Goal: Task Accomplishment & Management: Complete application form

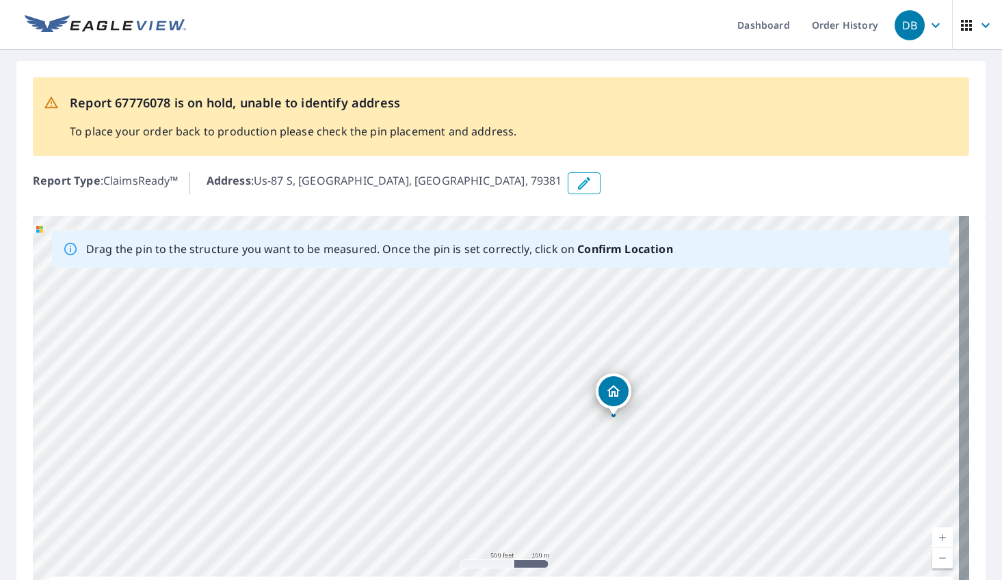
drag, startPoint x: 662, startPoint y: 338, endPoint x: 668, endPoint y: 460, distance: 122.6
click at [668, 460] on div "Us-[STREET_ADDRESS][PERSON_NAME]" at bounding box center [501, 430] width 936 height 429
drag, startPoint x: 743, startPoint y: 338, endPoint x: 716, endPoint y: 363, distance: 36.8
click at [716, 363] on div "Us-[STREET_ADDRESS][PERSON_NAME]" at bounding box center [501, 430] width 936 height 429
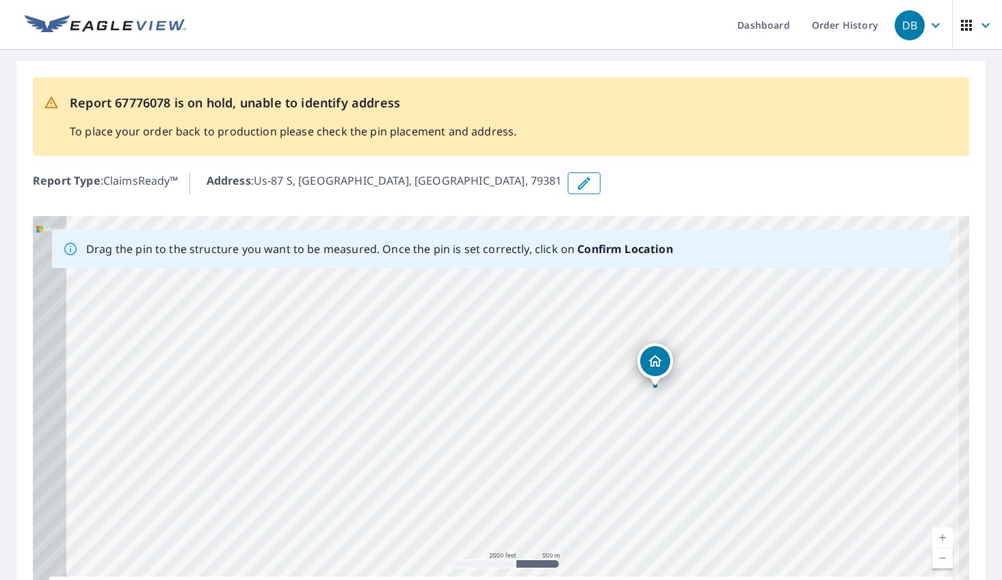
drag, startPoint x: 653, startPoint y: 458, endPoint x: 783, endPoint y: 224, distance: 267.0
click at [746, 224] on div "Us-[STREET_ADDRESS][PERSON_NAME]" at bounding box center [501, 430] width 936 height 429
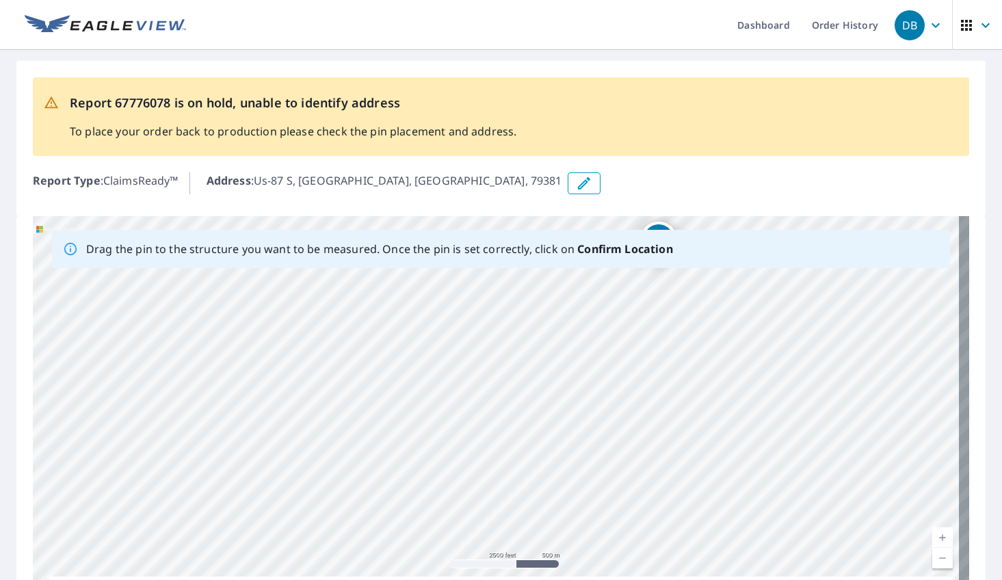
drag, startPoint x: 716, startPoint y: 479, endPoint x: 719, endPoint y: 358, distance: 121.1
click at [719, 358] on div "Us-[STREET_ADDRESS][PERSON_NAME]" at bounding box center [501, 430] width 936 height 429
drag, startPoint x: 605, startPoint y: 407, endPoint x: 682, endPoint y: 472, distance: 101.0
click at [682, 472] on div "Us-[STREET_ADDRESS][PERSON_NAME]" at bounding box center [501, 430] width 936 height 429
drag, startPoint x: 658, startPoint y: 358, endPoint x: 666, endPoint y: 443, distance: 84.5
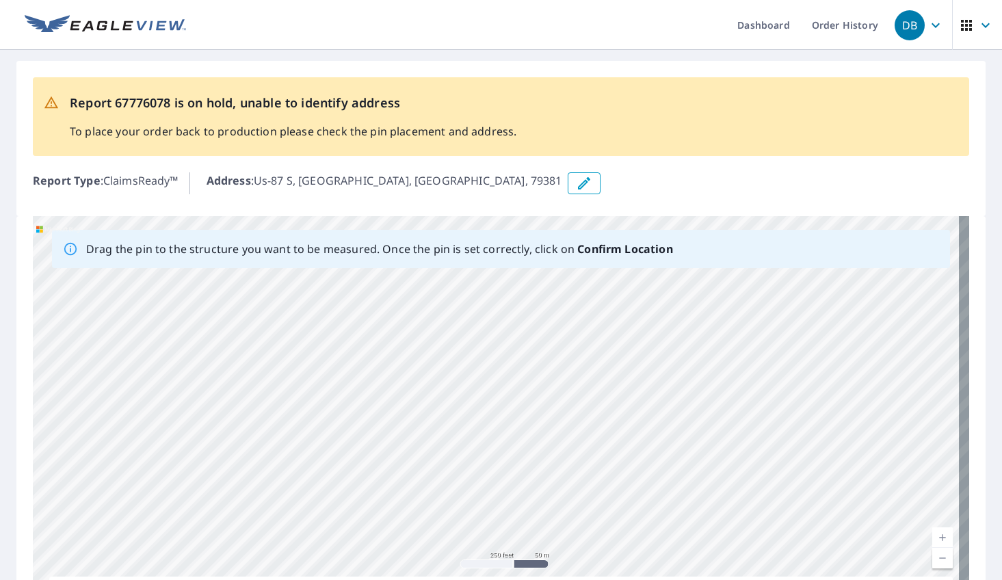
click at [666, 443] on div "Us-[STREET_ADDRESS][PERSON_NAME]" at bounding box center [501, 430] width 936 height 429
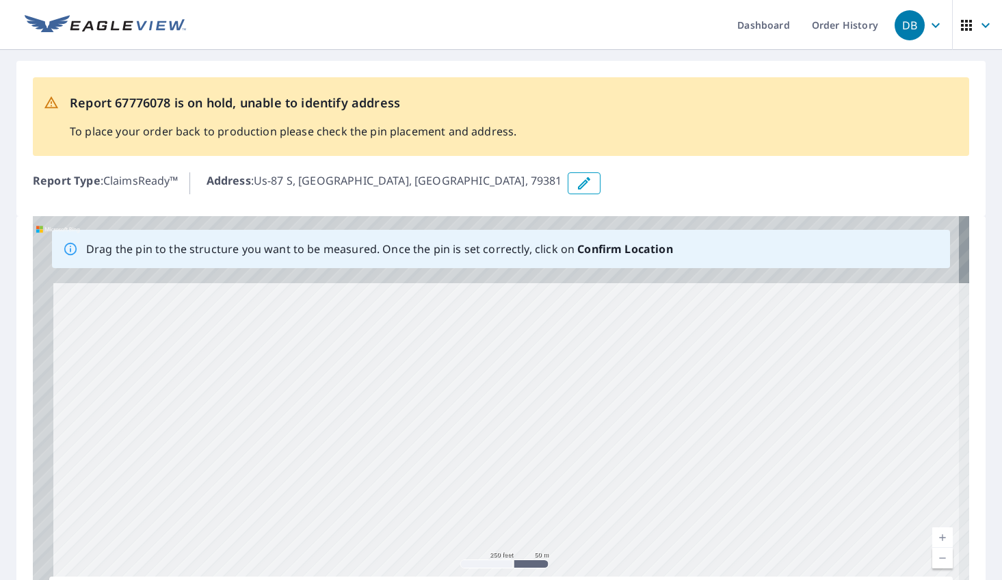
drag, startPoint x: 500, startPoint y: 341, endPoint x: 542, endPoint y: 468, distance: 133.9
click at [542, 468] on div "Us-[STREET_ADDRESS][PERSON_NAME]" at bounding box center [501, 430] width 936 height 429
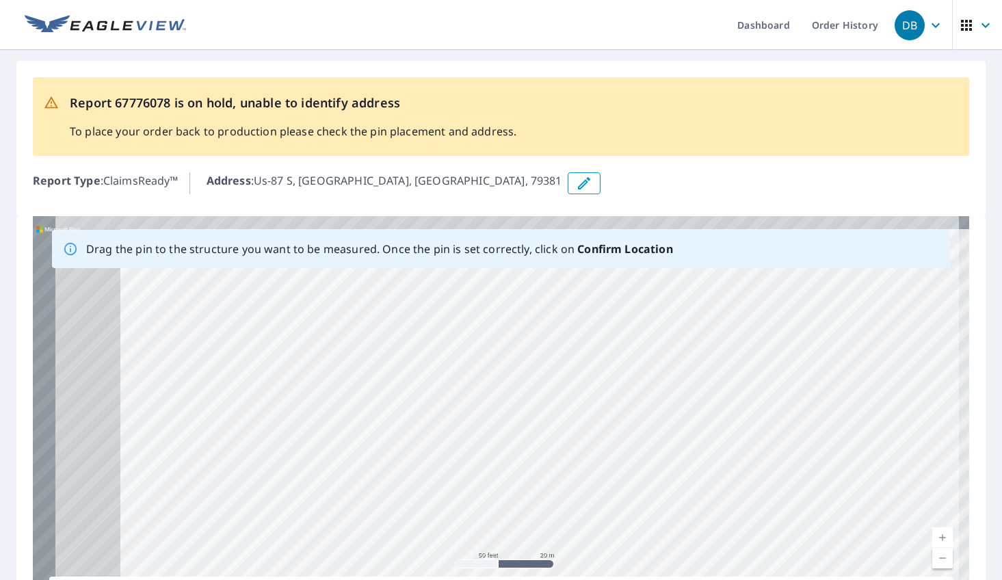
drag, startPoint x: 306, startPoint y: 360, endPoint x: 662, endPoint y: 392, distance: 357.7
click at [662, 392] on div "Us-[STREET_ADDRESS][PERSON_NAME]" at bounding box center [501, 430] width 936 height 429
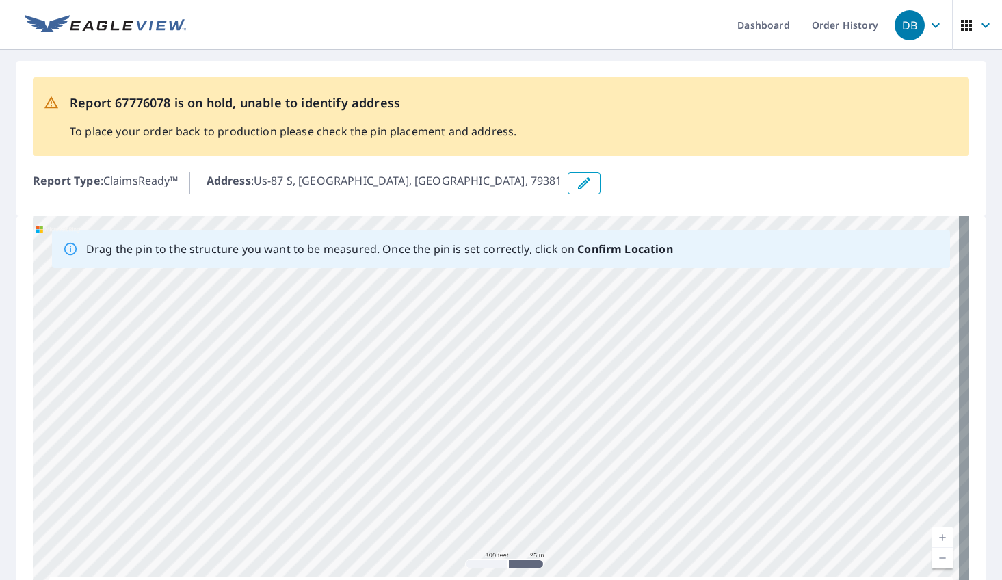
drag, startPoint x: 553, startPoint y: 300, endPoint x: 557, endPoint y: 463, distance: 162.8
click at [557, 463] on div "Us-[STREET_ADDRESS][PERSON_NAME]" at bounding box center [501, 430] width 936 height 429
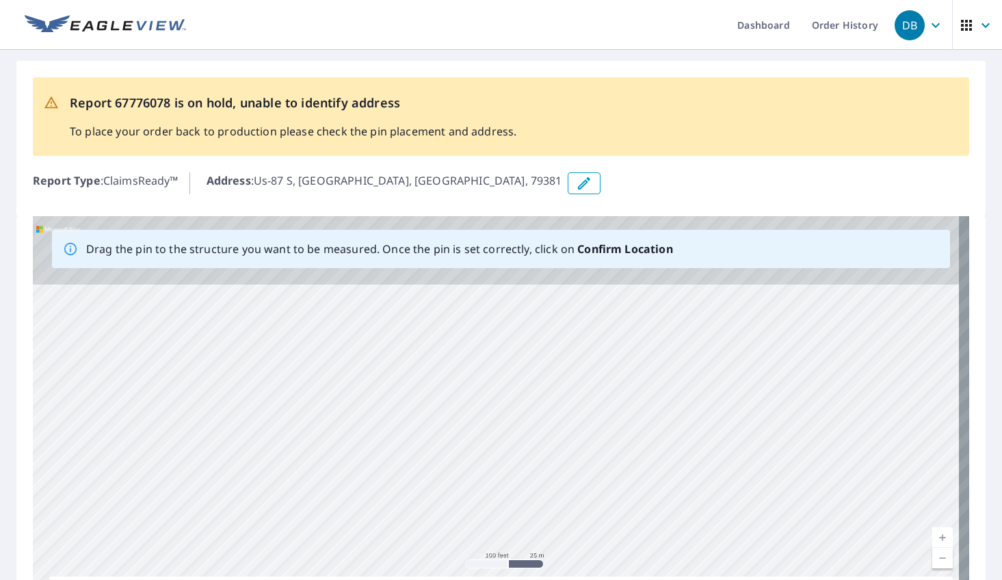
drag, startPoint x: 559, startPoint y: 311, endPoint x: 556, endPoint y: 480, distance: 169.0
click at [558, 472] on div "Us-[STREET_ADDRESS][PERSON_NAME]" at bounding box center [501, 430] width 936 height 429
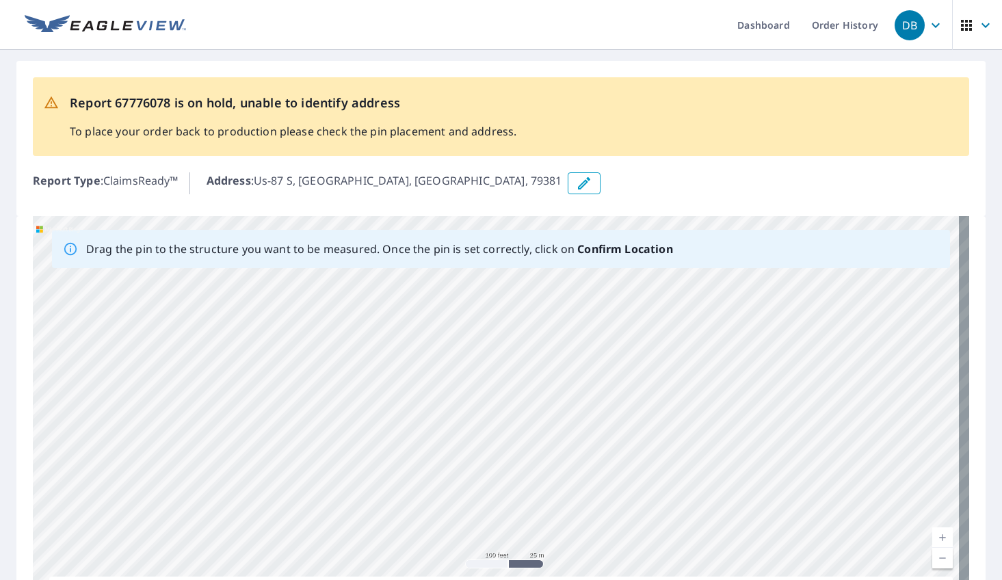
drag, startPoint x: 575, startPoint y: 345, endPoint x: 574, endPoint y: 485, distance: 140.2
click at [574, 485] on div "Us-[STREET_ADDRESS][PERSON_NAME]" at bounding box center [501, 430] width 936 height 429
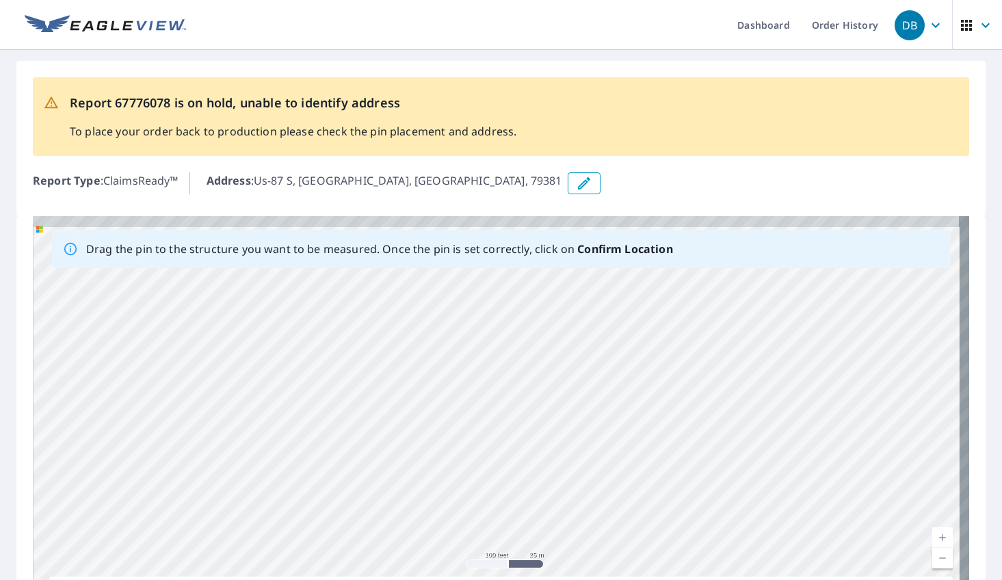
drag, startPoint x: 565, startPoint y: 321, endPoint x: 571, endPoint y: 455, distance: 133.5
click at [565, 469] on div "Us-[STREET_ADDRESS][PERSON_NAME]" at bounding box center [501, 430] width 936 height 429
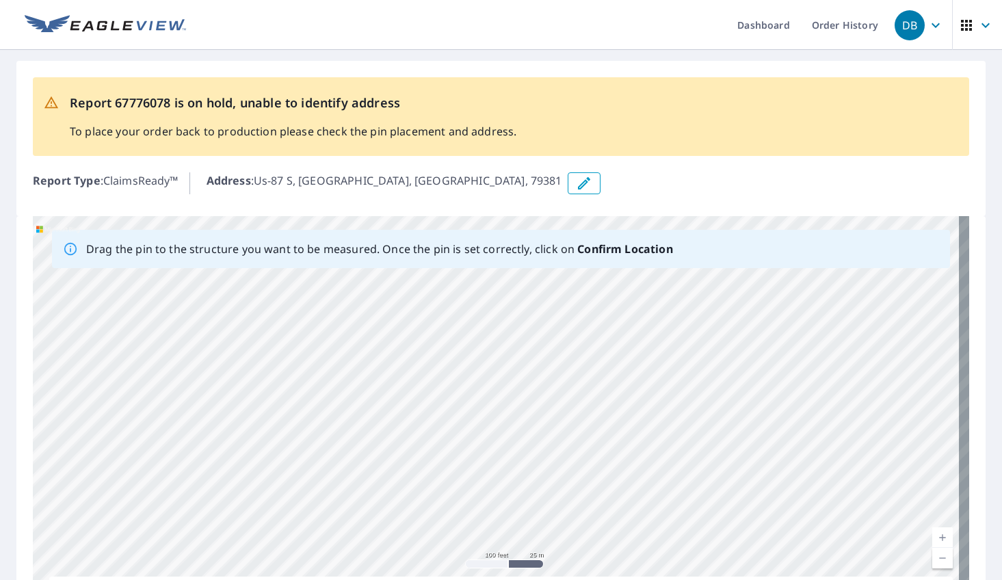
drag, startPoint x: 586, startPoint y: 433, endPoint x: 591, endPoint y: 502, distance: 69.2
click at [591, 501] on div "Us-[STREET_ADDRESS][PERSON_NAME]" at bounding box center [501, 430] width 936 height 429
drag, startPoint x: 550, startPoint y: 349, endPoint x: 569, endPoint y: 497, distance: 149.0
click at [569, 497] on div "Us-[STREET_ADDRESS][PERSON_NAME]" at bounding box center [501, 430] width 936 height 429
drag, startPoint x: 542, startPoint y: 384, endPoint x: 564, endPoint y: 479, distance: 97.0
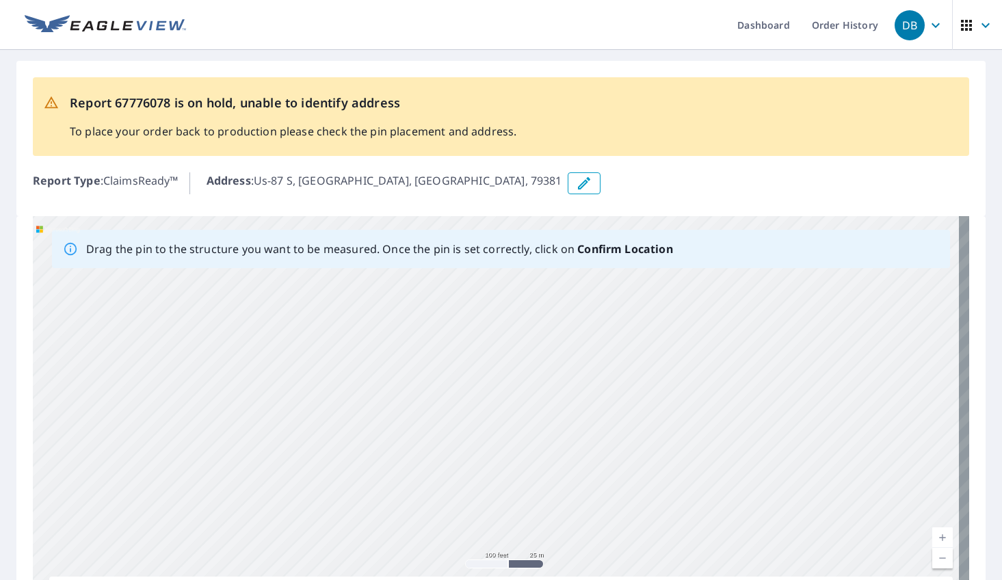
click at [566, 482] on div "Us-[STREET_ADDRESS][PERSON_NAME]" at bounding box center [501, 430] width 936 height 429
drag, startPoint x: 561, startPoint y: 364, endPoint x: 561, endPoint y: 497, distance: 133.4
click at [561, 497] on div "Us-[STREET_ADDRESS][PERSON_NAME]" at bounding box center [501, 430] width 936 height 429
click at [590, 401] on div "Us-[STREET_ADDRESS][PERSON_NAME]" at bounding box center [501, 430] width 936 height 429
drag, startPoint x: 572, startPoint y: 483, endPoint x: 572, endPoint y: 518, distance: 35.6
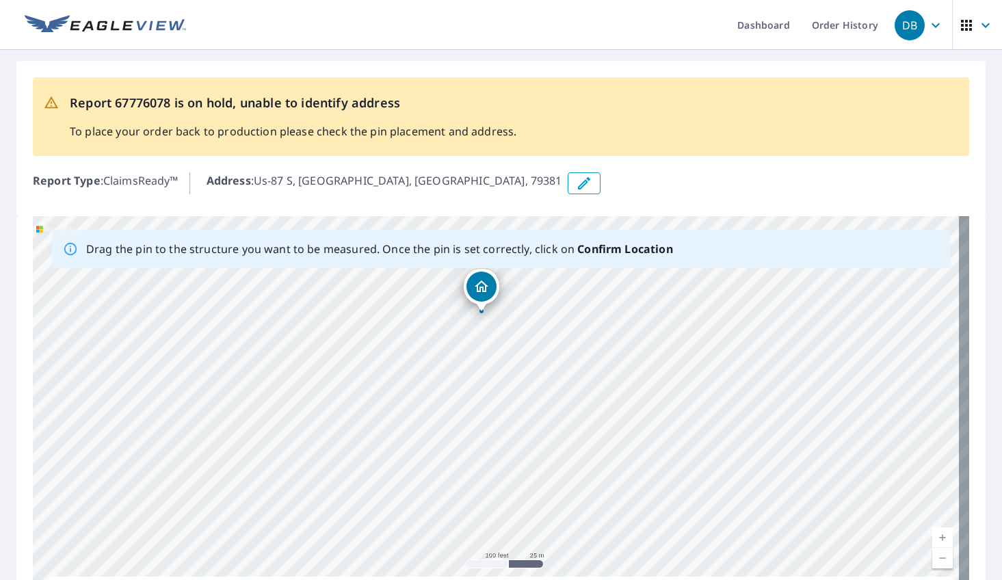
click at [572, 518] on div "Us-[STREET_ADDRESS][PERSON_NAME]" at bounding box center [501, 430] width 936 height 429
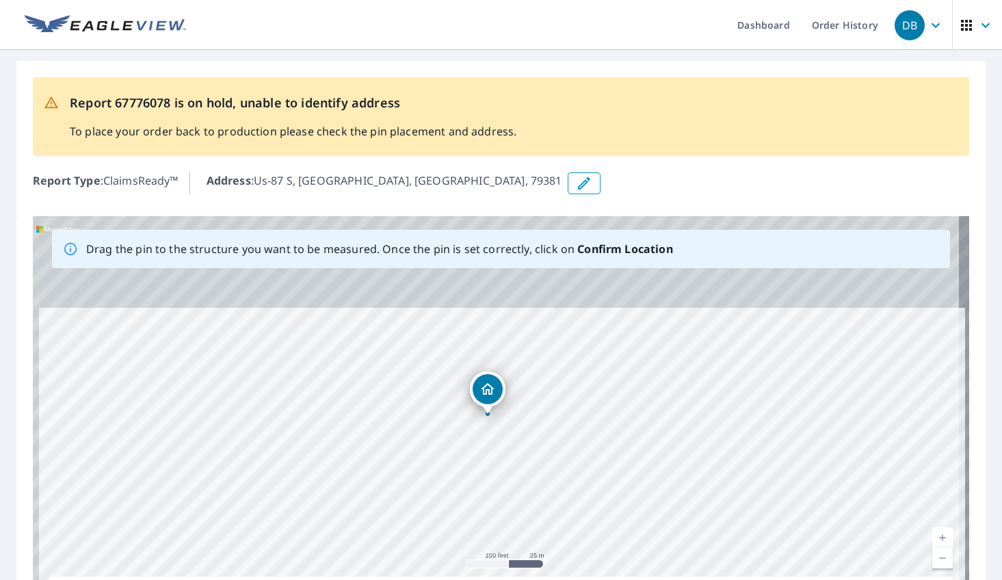
drag, startPoint x: 583, startPoint y: 345, endPoint x: 590, endPoint y: 502, distance: 156.8
click at [590, 502] on div "Us-[STREET_ADDRESS][PERSON_NAME]" at bounding box center [501, 430] width 936 height 429
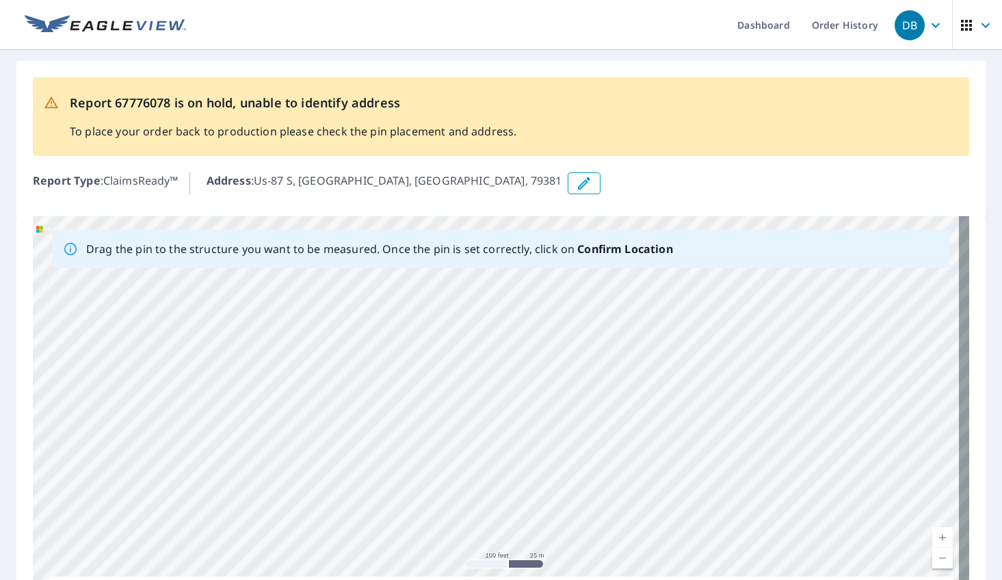
drag, startPoint x: 599, startPoint y: 371, endPoint x: 590, endPoint y: 520, distance: 148.7
click at [592, 524] on div "Us-[STREET_ADDRESS][PERSON_NAME]" at bounding box center [501, 430] width 936 height 429
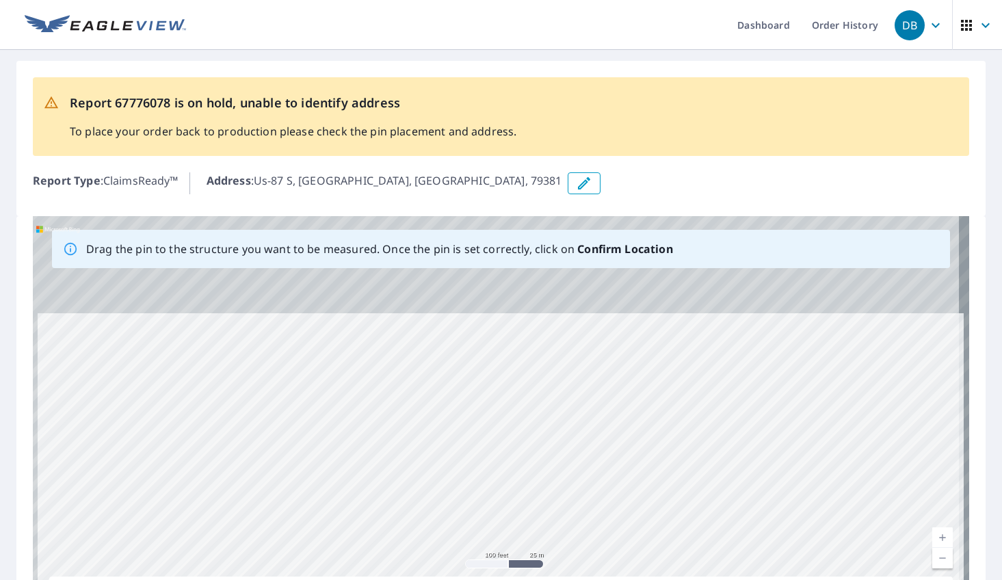
drag, startPoint x: 599, startPoint y: 493, endPoint x: 598, endPoint y: 518, distance: 24.6
click at [599, 517] on div "Us-[STREET_ADDRESS][PERSON_NAME]" at bounding box center [501, 430] width 936 height 429
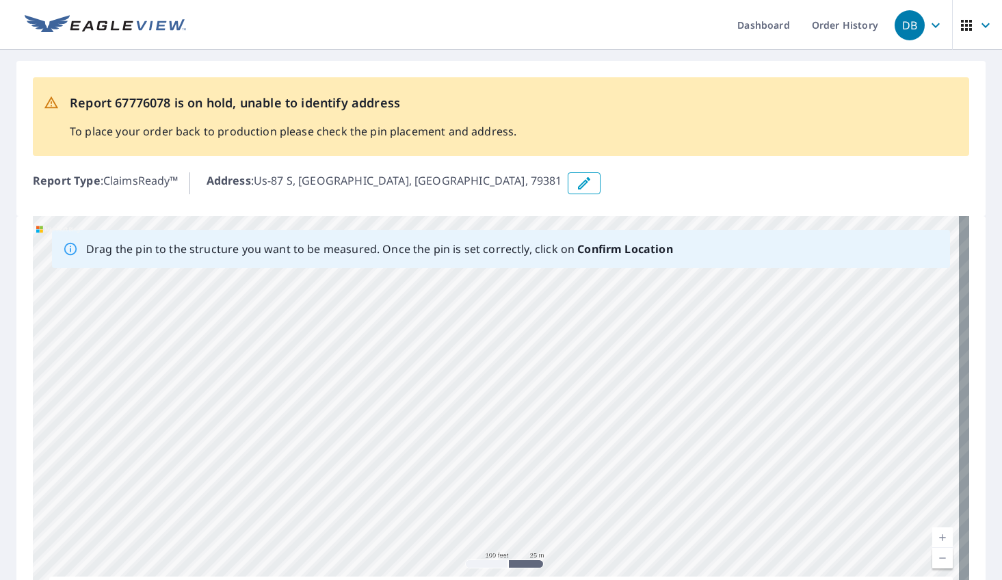
drag, startPoint x: 614, startPoint y: 369, endPoint x: 614, endPoint y: 492, distance: 122.4
click at [614, 492] on div "Us-[STREET_ADDRESS][PERSON_NAME]" at bounding box center [501, 430] width 936 height 429
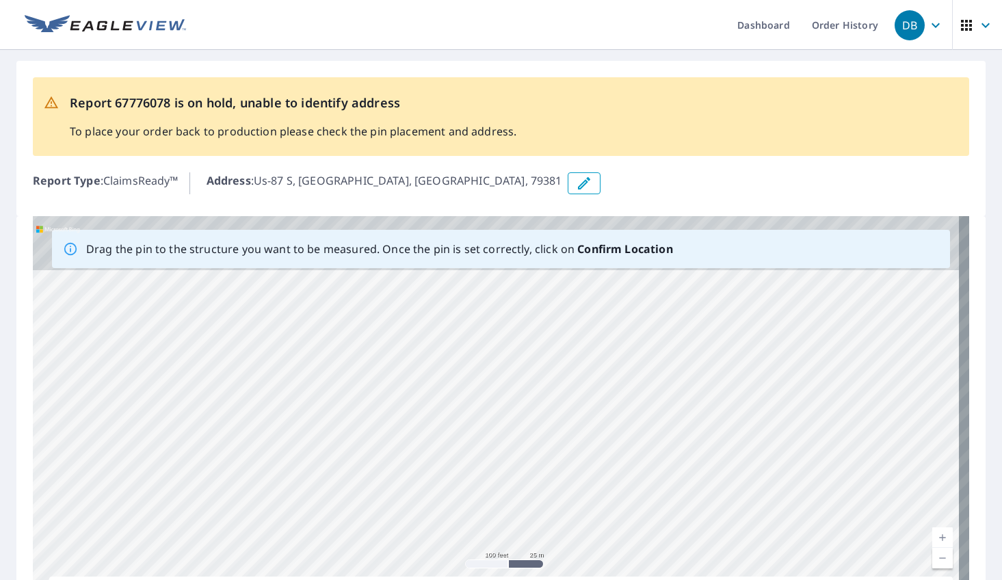
drag, startPoint x: 617, startPoint y: 493, endPoint x: 620, endPoint y: 514, distance: 20.8
click at [616, 529] on div "Us-[STREET_ADDRESS][PERSON_NAME]" at bounding box center [501, 430] width 936 height 429
click at [631, 493] on div "Us-[STREET_ADDRESS][PERSON_NAME]" at bounding box center [501, 430] width 936 height 429
drag, startPoint x: 635, startPoint y: 388, endPoint x: 638, endPoint y: 535, distance: 146.4
click at [635, 552] on div "Us-[STREET_ADDRESS][PERSON_NAME]" at bounding box center [501, 430] width 936 height 429
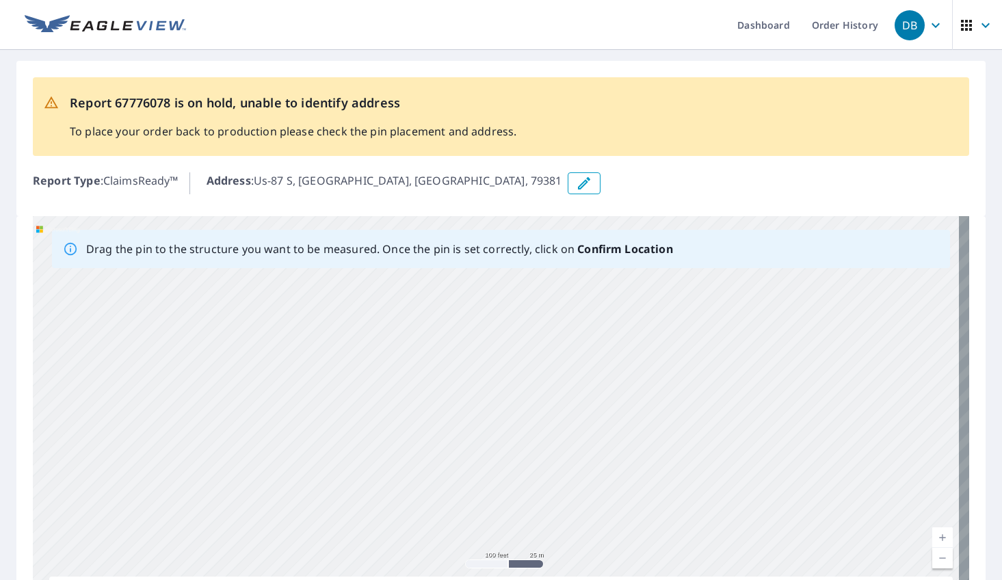
drag, startPoint x: 645, startPoint y: 460, endPoint x: 643, endPoint y: 547, distance: 86.9
click at [643, 547] on div "Us-[STREET_ADDRESS][PERSON_NAME]" at bounding box center [501, 430] width 936 height 429
drag, startPoint x: 650, startPoint y: 393, endPoint x: 660, endPoint y: 535, distance: 142.6
click at [660, 535] on div "Us-[STREET_ADDRESS][PERSON_NAME]" at bounding box center [501, 430] width 936 height 429
drag, startPoint x: 666, startPoint y: 400, endPoint x: 666, endPoint y: 539, distance: 138.8
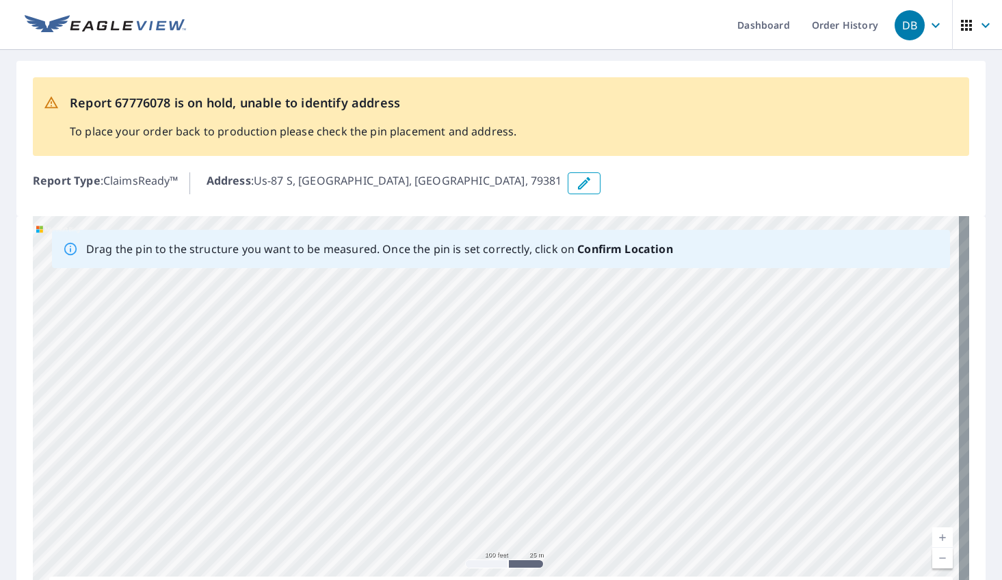
click at [666, 539] on div "Us-[STREET_ADDRESS][PERSON_NAME]" at bounding box center [501, 430] width 936 height 429
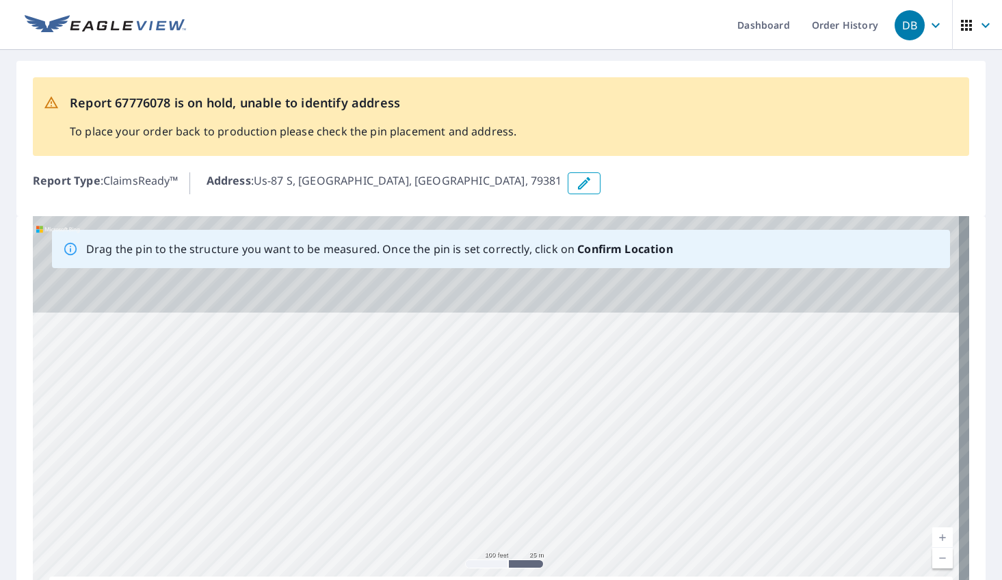
drag, startPoint x: 665, startPoint y: 527, endPoint x: 665, endPoint y: 542, distance: 15.0
click at [665, 542] on div "Us-[STREET_ADDRESS][PERSON_NAME]" at bounding box center [501, 430] width 936 height 429
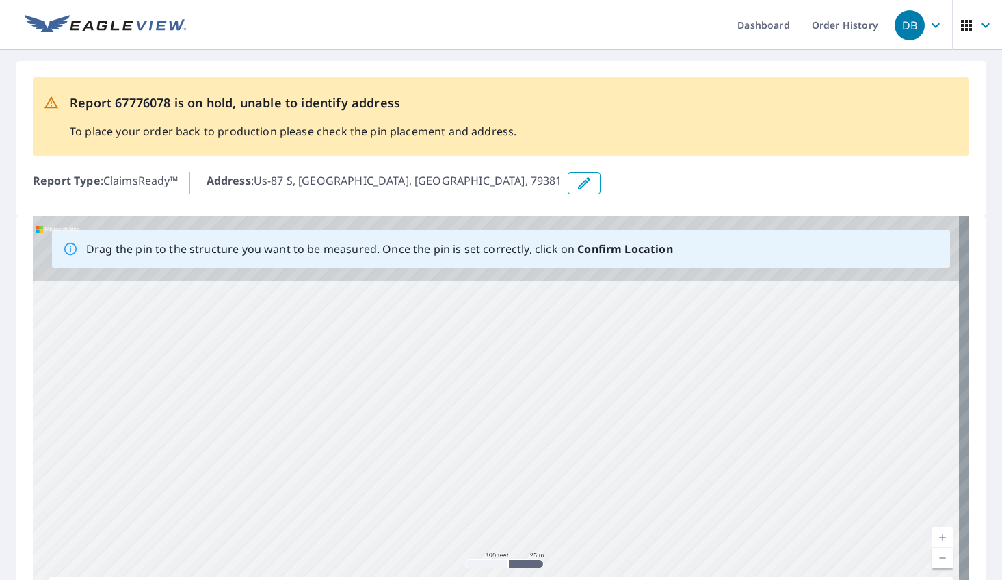
drag, startPoint x: 671, startPoint y: 423, endPoint x: 671, endPoint y: 544, distance: 120.4
click at [671, 544] on div "Us-[STREET_ADDRESS][PERSON_NAME]" at bounding box center [501, 430] width 936 height 429
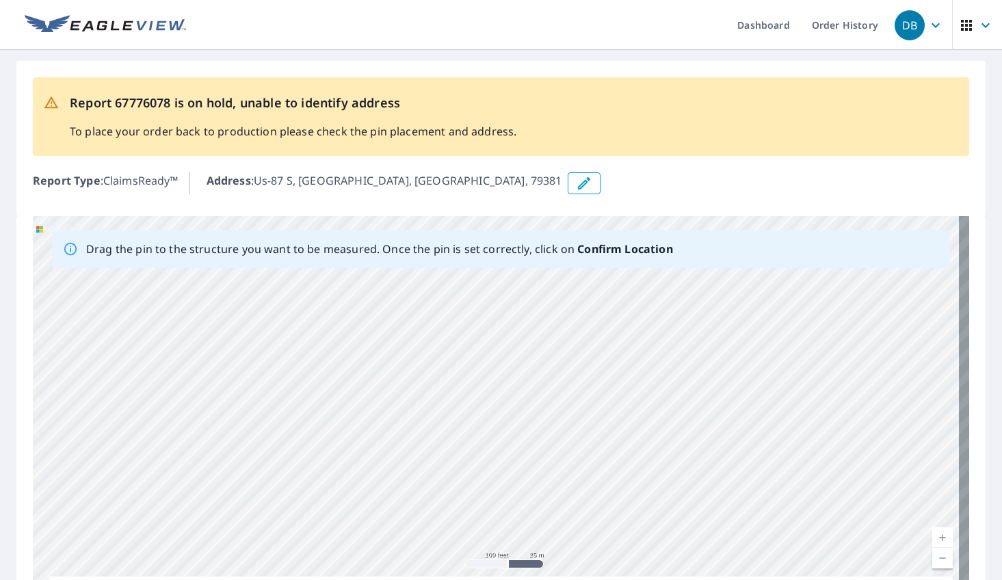
drag, startPoint x: 670, startPoint y: 471, endPoint x: 670, endPoint y: 562, distance: 91.0
click at [670, 562] on div "Us-[STREET_ADDRESS][PERSON_NAME]" at bounding box center [501, 430] width 936 height 429
drag, startPoint x: 658, startPoint y: 482, endPoint x: 658, endPoint y: 546, distance: 65.0
click at [658, 546] on div "Us-[STREET_ADDRESS][PERSON_NAME]" at bounding box center [501, 430] width 936 height 429
drag
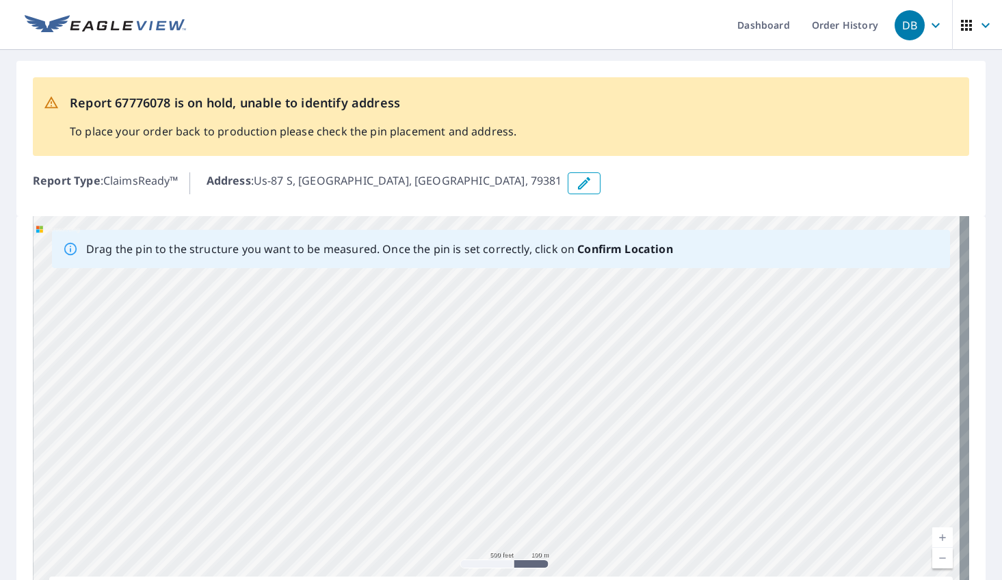
click at [724, 349] on div "Us-[STREET_ADDRESS][PERSON_NAME]" at bounding box center [501, 430] width 936 height 429
click at [746, 330] on div "Us-[STREET_ADDRESS][PERSON_NAME]" at bounding box center [501, 430] width 936 height 429
click at [739, 243] on div "Drag the pin to the structure you want to be measured. Once the pin is set corr…" at bounding box center [501, 430] width 936 height 429
click at [746, 382] on div "Us-[STREET_ADDRESS][PERSON_NAME]" at bounding box center [501, 430] width 936 height 429
click at [743, 343] on div "Us-[STREET_ADDRESS][PERSON_NAME]" at bounding box center [501, 430] width 936 height 429
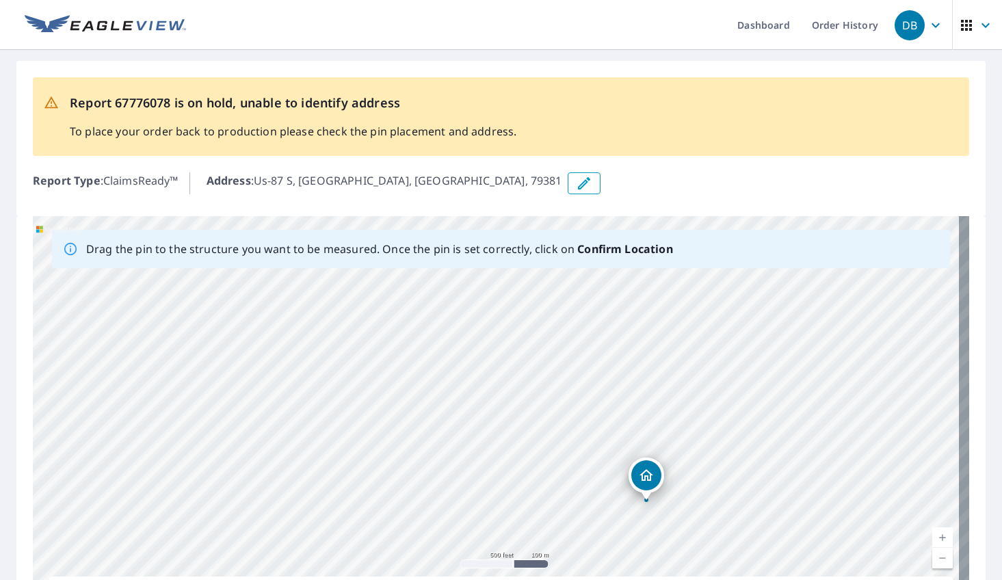
click at [746, 324] on div "Us-[STREET_ADDRESS][PERSON_NAME]" at bounding box center [501, 430] width 936 height 429
drag, startPoint x: 730, startPoint y: 367, endPoint x: 689, endPoint y: 460, distance: 102.6
click at [689, 460] on div "Us-[STREET_ADDRESS][PERSON_NAME]" at bounding box center [501, 430] width 936 height 429
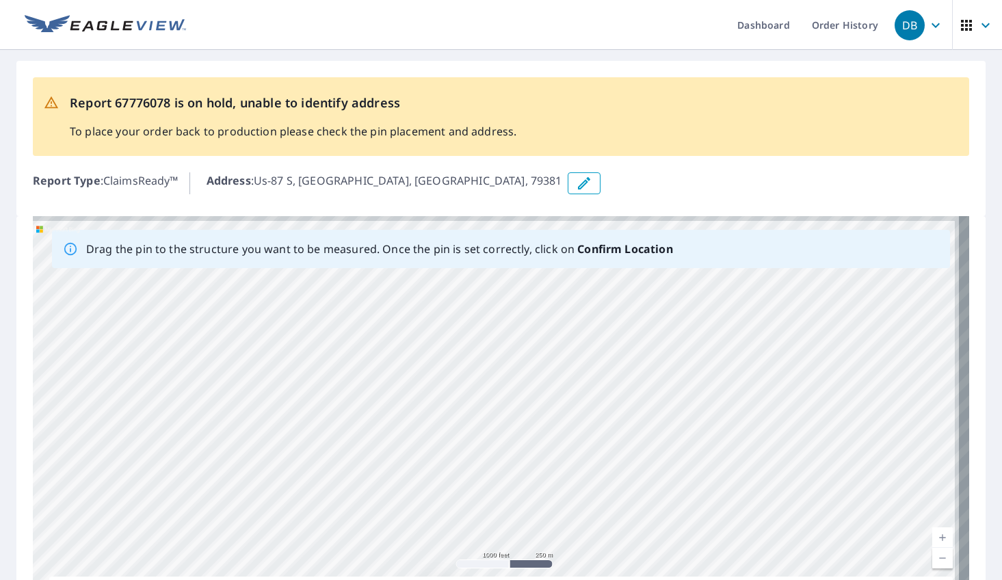
drag, startPoint x: 549, startPoint y: 375, endPoint x: 674, endPoint y: 534, distance: 203.1
click at [674, 534] on div "Us-[STREET_ADDRESS][PERSON_NAME]" at bounding box center [501, 430] width 936 height 429
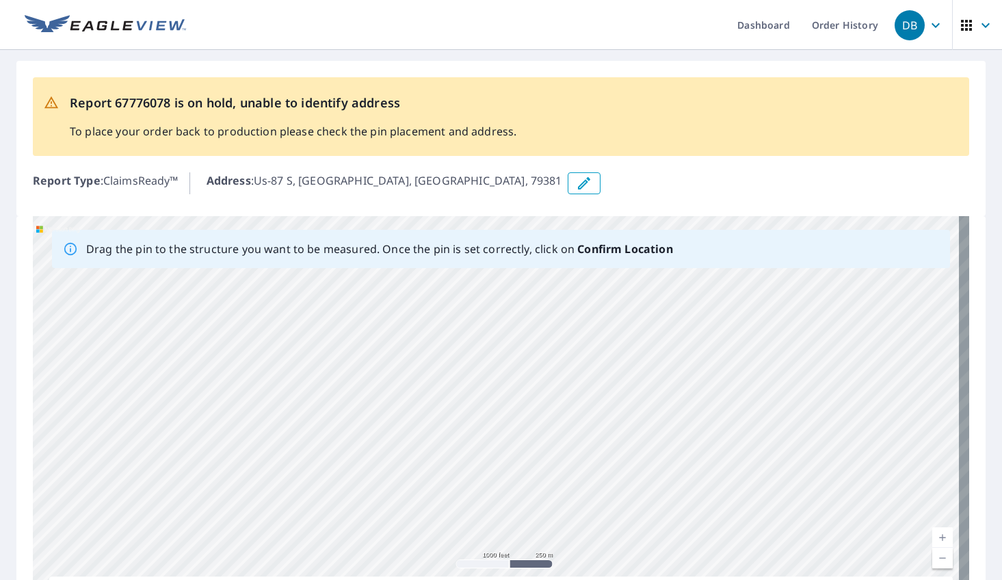
drag, startPoint x: 709, startPoint y: 335, endPoint x: 684, endPoint y: 521, distance: 187.0
click at [684, 521] on div "Us-[STREET_ADDRESS][PERSON_NAME]" at bounding box center [501, 430] width 936 height 429
drag, startPoint x: 702, startPoint y: 365, endPoint x: 687, endPoint y: 545, distance: 181.2
click at [687, 545] on div "Us-[STREET_ADDRESS][PERSON_NAME]" at bounding box center [501, 430] width 936 height 429
drag, startPoint x: 700, startPoint y: 352, endPoint x: 684, endPoint y: 552, distance: 201.1
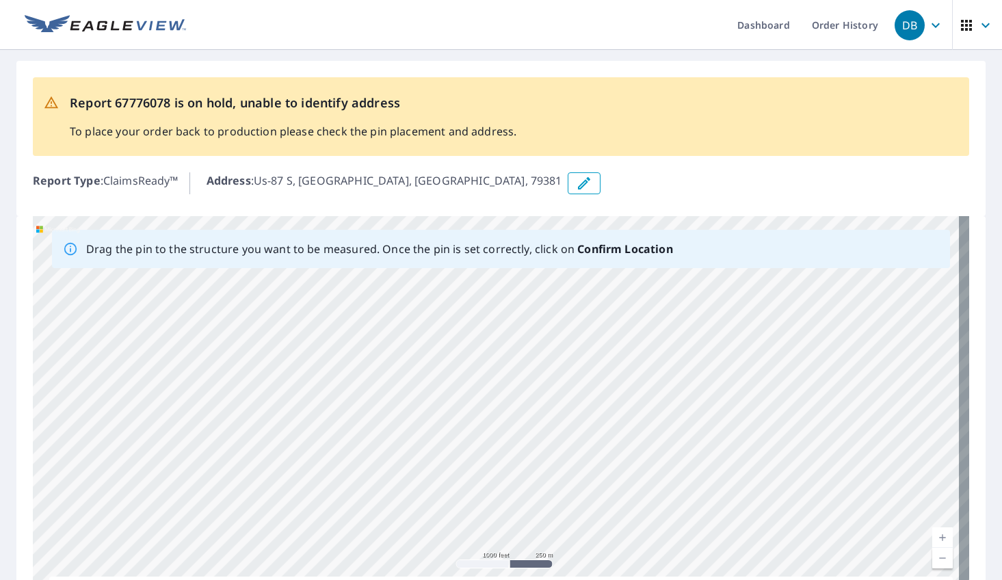
click at [685, 562] on div "Us-[STREET_ADDRESS][PERSON_NAME]" at bounding box center [501, 430] width 936 height 429
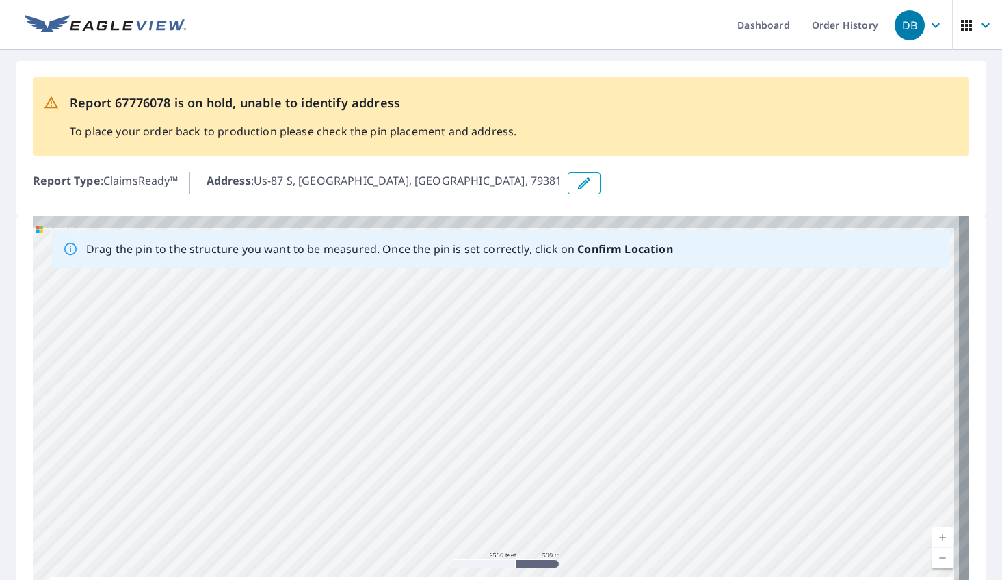
drag, startPoint x: 678, startPoint y: 384, endPoint x: 633, endPoint y: 551, distance: 172.7
click at [633, 551] on div "Us-[STREET_ADDRESS][PERSON_NAME]" at bounding box center [501, 430] width 936 height 429
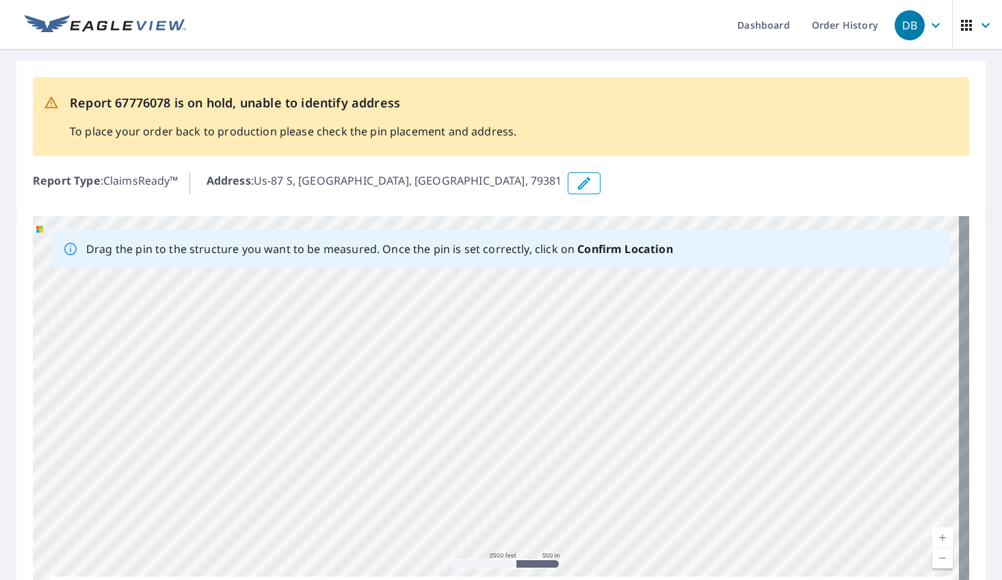
drag, startPoint x: 651, startPoint y: 384, endPoint x: 743, endPoint y: 577, distance: 212.9
click at [743, 577] on div "Drag the pin to the structure you want to be measured. Once the pin is set corr…" at bounding box center [501, 430] width 936 height 429
click at [686, 503] on div "Us-[STREET_ADDRESS][PERSON_NAME]" at bounding box center [501, 430] width 936 height 429
drag, startPoint x: 581, startPoint y: 388, endPoint x: 690, endPoint y: 564, distance: 207.6
click at [690, 564] on div "Us-[STREET_ADDRESS][PERSON_NAME]" at bounding box center [501, 430] width 936 height 429
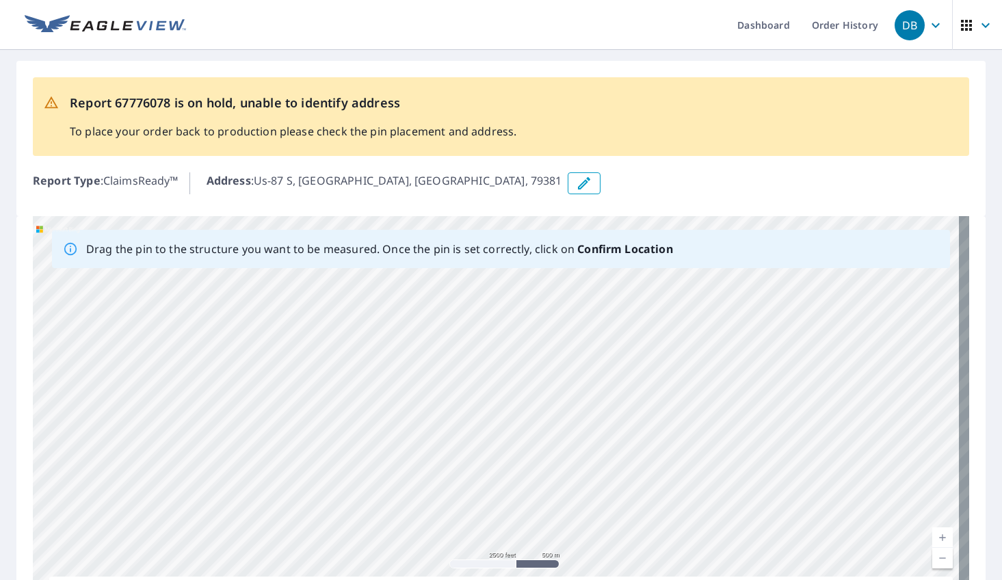
drag, startPoint x: 655, startPoint y: 488, endPoint x: 529, endPoint y: 257, distance: 263.5
click at [529, 257] on div "Drag the pin to the structure you want to be measured. Once the pin is set corr…" at bounding box center [501, 430] width 936 height 429
click at [564, 445] on div "Us-[STREET_ADDRESS][PERSON_NAME]" at bounding box center [501, 430] width 936 height 429
drag, startPoint x: 592, startPoint y: 528, endPoint x: 525, endPoint y: 315, distance: 223.2
click at [525, 315] on div "Us-[STREET_ADDRESS][PERSON_NAME]" at bounding box center [501, 430] width 936 height 429
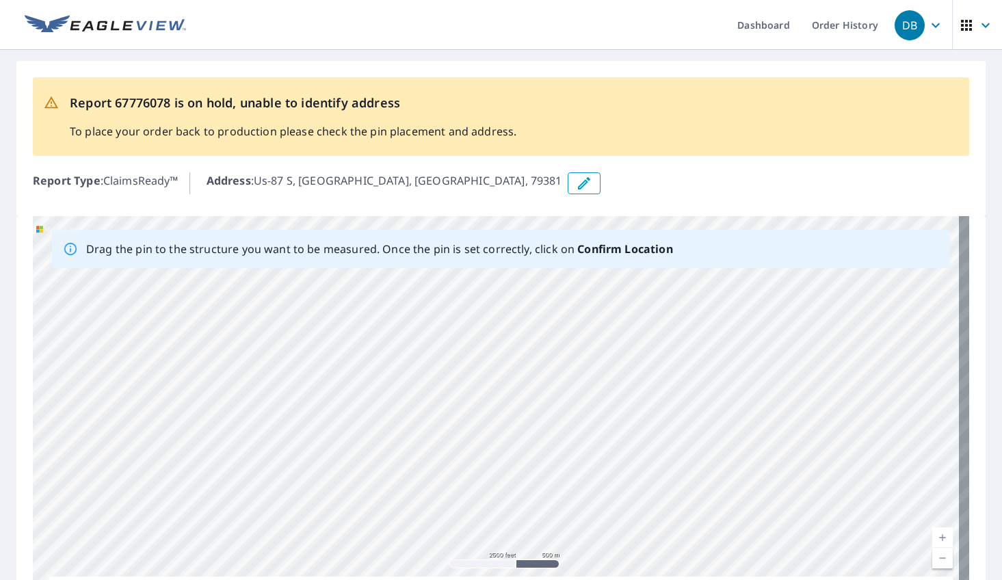
drag, startPoint x: 562, startPoint y: 490, endPoint x: 534, endPoint y: 302, distance: 190.2
click at [534, 302] on div "Us-[STREET_ADDRESS][PERSON_NAME]" at bounding box center [501, 430] width 936 height 429
drag, startPoint x: 482, startPoint y: 326, endPoint x: 621, endPoint y: 508, distance: 228.9
click at [621, 508] on div "Us-[STREET_ADDRESS][PERSON_NAME]" at bounding box center [501, 430] width 936 height 429
drag, startPoint x: 436, startPoint y: 327, endPoint x: 746, endPoint y: 313, distance: 310.9
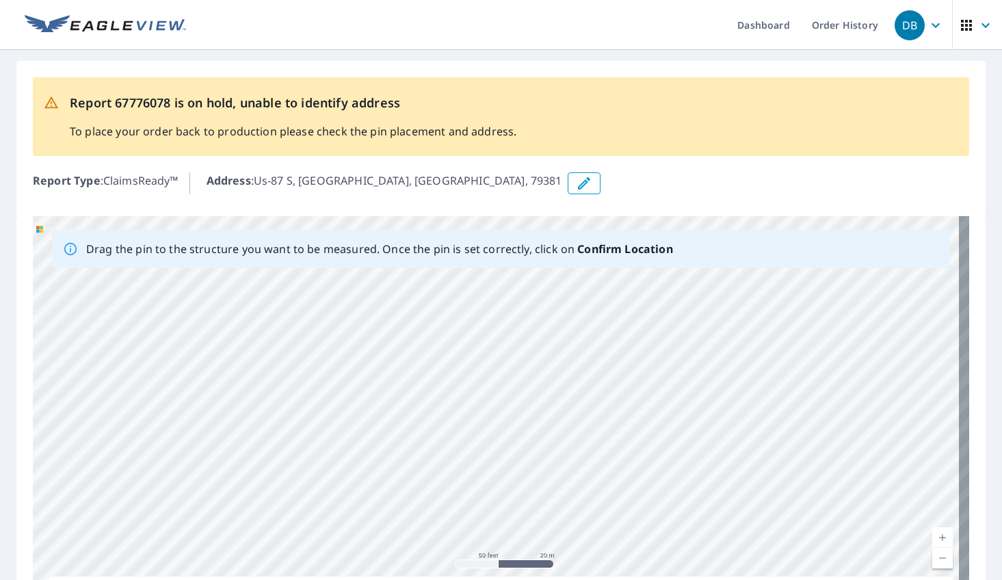
click at [746, 313] on div "Us-[STREET_ADDRESS][PERSON_NAME]" at bounding box center [501, 430] width 936 height 429
drag, startPoint x: 562, startPoint y: 469, endPoint x: 572, endPoint y: 406, distance: 63.8
click at [572, 406] on div "Us-[STREET_ADDRESS][PERSON_NAME]" at bounding box center [501, 430] width 936 height 429
drag, startPoint x: 728, startPoint y: 488, endPoint x: 744, endPoint y: 367, distance: 122.1
click at [744, 367] on div "Us-[STREET_ADDRESS][PERSON_NAME]" at bounding box center [501, 430] width 936 height 429
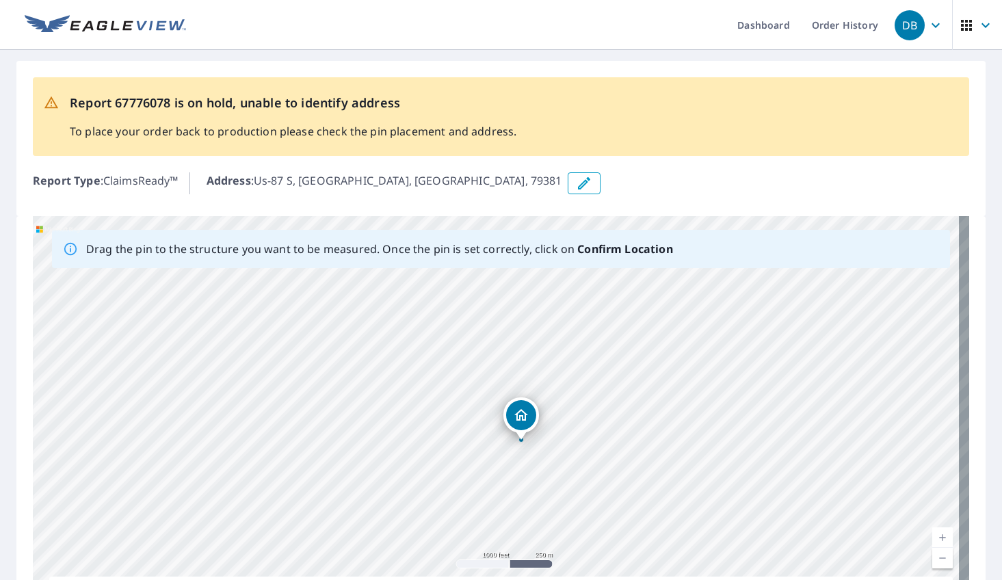
drag, startPoint x: 450, startPoint y: 357, endPoint x: 630, endPoint y: 505, distance: 233.2
click at [630, 505] on div "Us-[STREET_ADDRESS][PERSON_NAME]" at bounding box center [501, 430] width 936 height 429
drag, startPoint x: 521, startPoint y: 416, endPoint x: 558, endPoint y: 306, distance: 115.5
drag, startPoint x: 666, startPoint y: 328, endPoint x: 678, endPoint y: 508, distance: 180.3
click at [678, 508] on div "Us-[STREET_ADDRESS][PERSON_NAME]" at bounding box center [501, 430] width 936 height 429
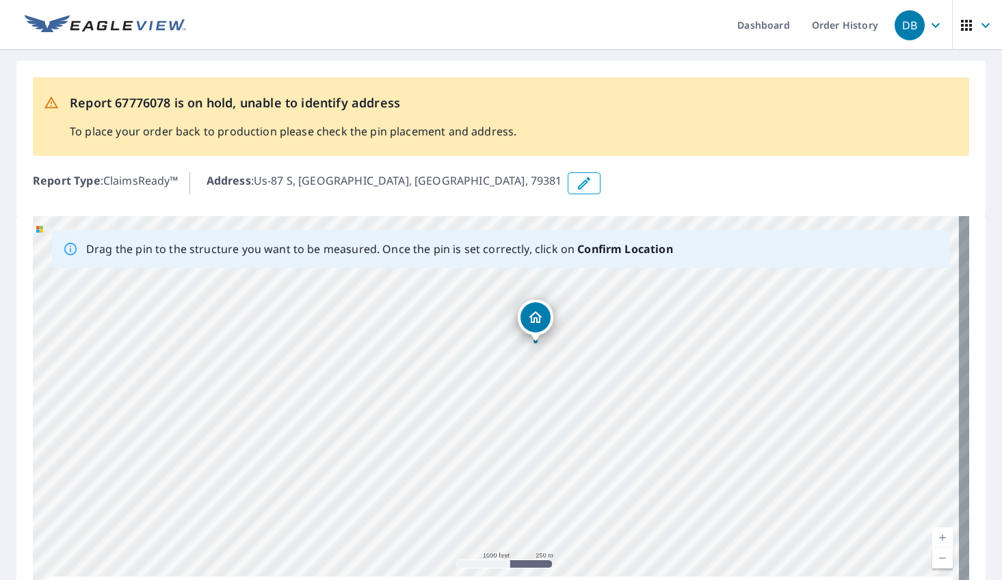
drag, startPoint x: 507, startPoint y: 570, endPoint x: 535, endPoint y: 285, distance: 286.6
click at [535, 285] on div "Us-[STREET_ADDRESS][PERSON_NAME]" at bounding box center [501, 430] width 936 height 429
drag, startPoint x: 639, startPoint y: 335, endPoint x: 660, endPoint y: 504, distance: 170.3
click at [660, 504] on div "Us-[STREET_ADDRESS][PERSON_NAME]" at bounding box center [501, 430] width 936 height 429
drag, startPoint x: 524, startPoint y: 574, endPoint x: 508, endPoint y: 314, distance: 260.4
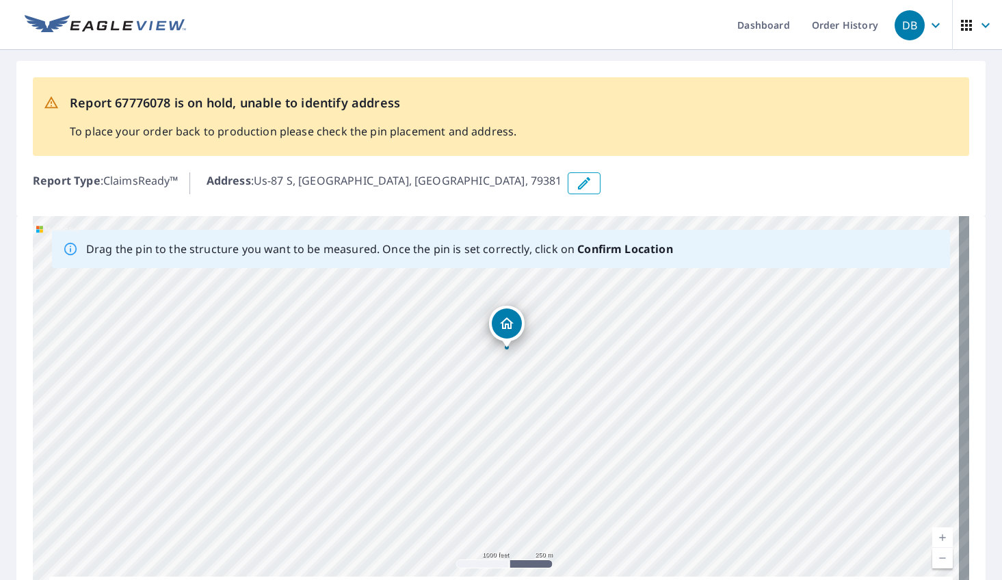
click at [509, 314] on div "Us-[STREET_ADDRESS][PERSON_NAME]" at bounding box center [501, 430] width 936 height 429
drag, startPoint x: 596, startPoint y: 326, endPoint x: 646, endPoint y: 497, distance: 179.0
click at [646, 497] on div "Us-[STREET_ADDRESS][PERSON_NAME]" at bounding box center [501, 430] width 936 height 429
drag, startPoint x: 548, startPoint y: 570, endPoint x: 525, endPoint y: 306, distance: 265.0
click at [525, 306] on div "Us-[STREET_ADDRESS][PERSON_NAME]" at bounding box center [501, 430] width 936 height 429
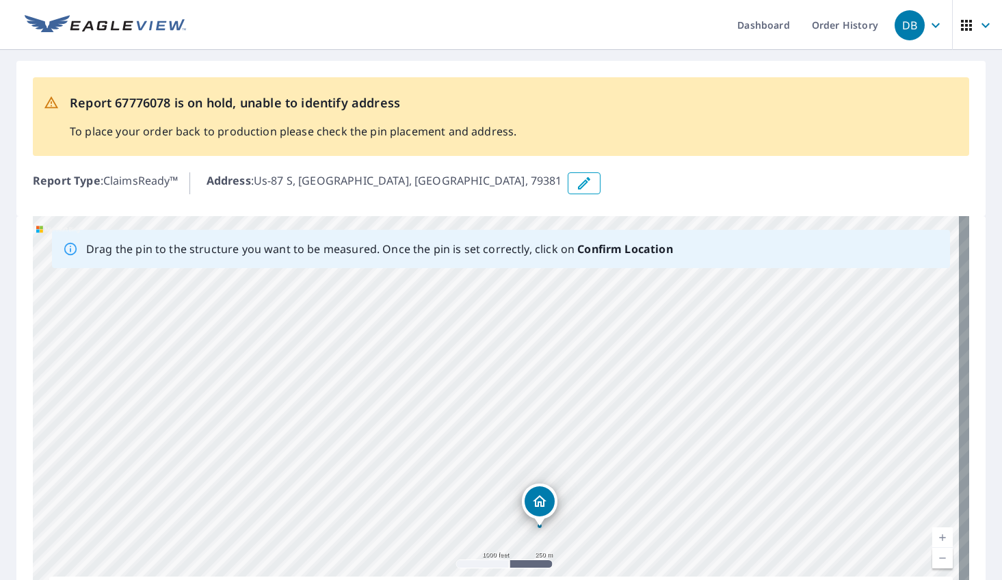
drag, startPoint x: 633, startPoint y: 365, endPoint x: 683, endPoint y: 476, distance: 121.3
click at [683, 476] on div "Us-[STREET_ADDRESS][PERSON_NAME]" at bounding box center [501, 430] width 936 height 429
drag, startPoint x: 543, startPoint y: 510, endPoint x: 540, endPoint y: 416, distance: 94.4
click at [540, 416] on div "Us-[STREET_ADDRESS][PERSON_NAME]" at bounding box center [501, 430] width 936 height 429
drag, startPoint x: 470, startPoint y: 404, endPoint x: 811, endPoint y: 460, distance: 345.3
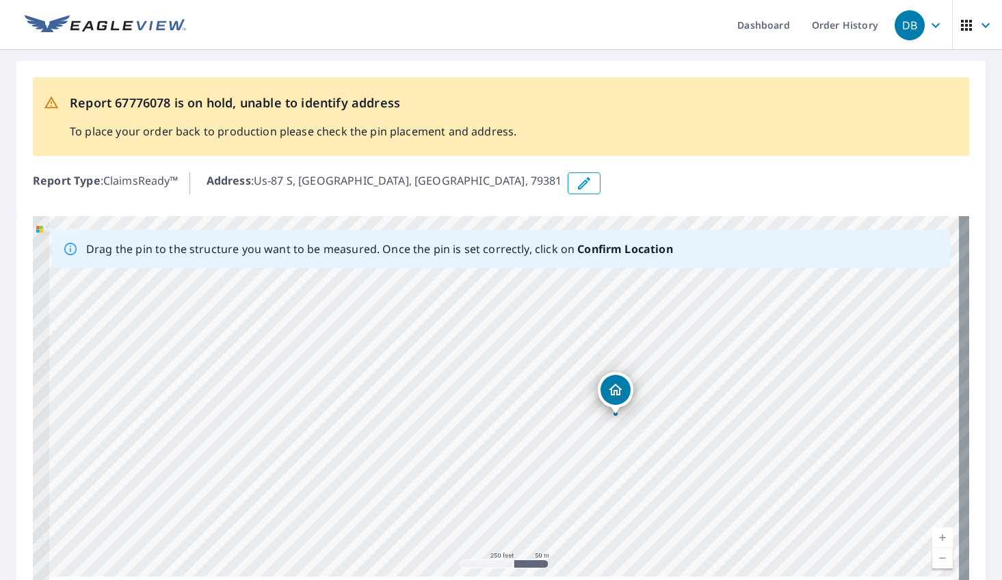
click at [746, 460] on div "Us-[STREET_ADDRESS][PERSON_NAME]" at bounding box center [501, 430] width 936 height 429
drag, startPoint x: 622, startPoint y: 394, endPoint x: 485, endPoint y: 382, distance: 138.0
click at [485, 382] on div "Us-[STREET_ADDRESS][PERSON_NAME]" at bounding box center [501, 430] width 936 height 429
drag, startPoint x: 523, startPoint y: 414, endPoint x: 1006, endPoint y: 421, distance: 482.9
click at [746, 421] on html "DB DB Dashboard Order History DB Report 67776078 is on hold, unable to identify…" at bounding box center [501, 290] width 1002 height 580
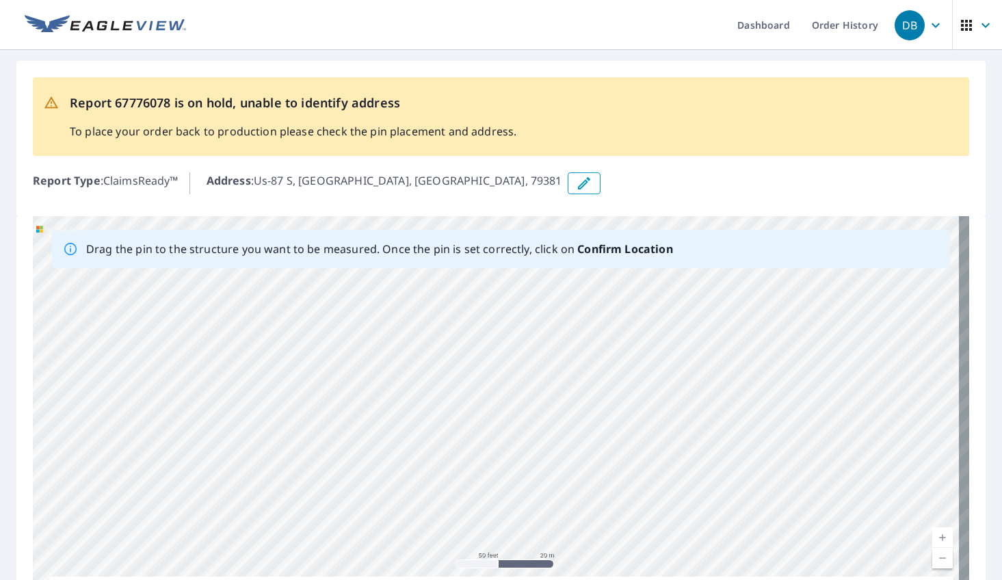
drag, startPoint x: 431, startPoint y: 372, endPoint x: 709, endPoint y: 421, distance: 281.9
click at [709, 421] on div "Us-[STREET_ADDRESS][PERSON_NAME]" at bounding box center [501, 430] width 936 height 429
drag, startPoint x: 630, startPoint y: 412, endPoint x: 940, endPoint y: 521, distance: 329.0
click at [746, 521] on div "Us-[STREET_ADDRESS][PERSON_NAME]" at bounding box center [501, 430] width 936 height 429
drag, startPoint x: 674, startPoint y: 439, endPoint x: 888, endPoint y: 383, distance: 222.0
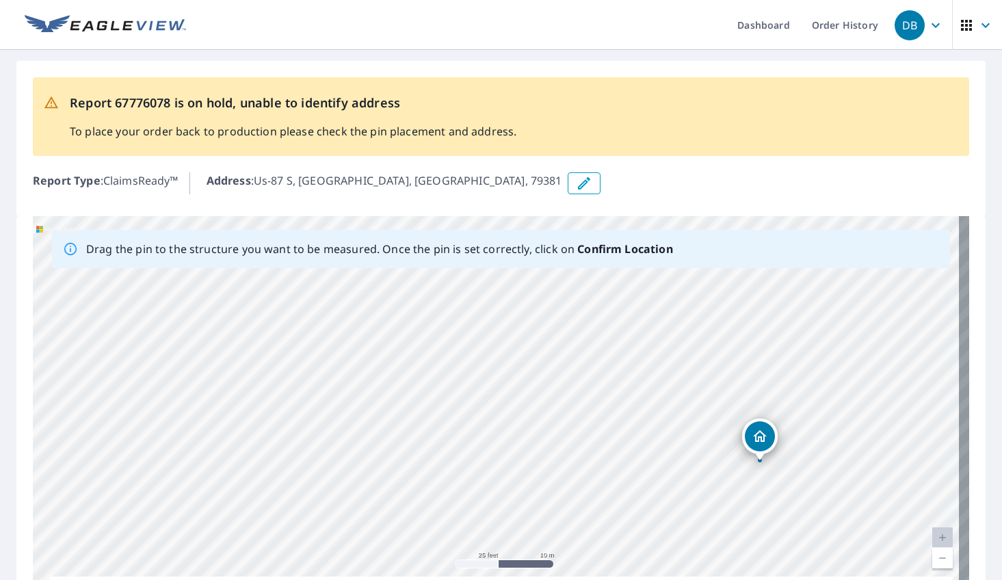
click at [746, 383] on div "Us-[STREET_ADDRESS][PERSON_NAME]" at bounding box center [501, 430] width 936 height 429
drag, startPoint x: 848, startPoint y: 375, endPoint x: 882, endPoint y: 361, distance: 36.8
click at [746, 361] on div "Us-[STREET_ADDRESS][PERSON_NAME]" at bounding box center [501, 430] width 936 height 429
drag, startPoint x: 787, startPoint y: 417, endPoint x: 501, endPoint y: 373, distance: 288.6
click at [501, 373] on div "Us-[STREET_ADDRESS][PERSON_NAME]" at bounding box center [501, 430] width 936 height 429
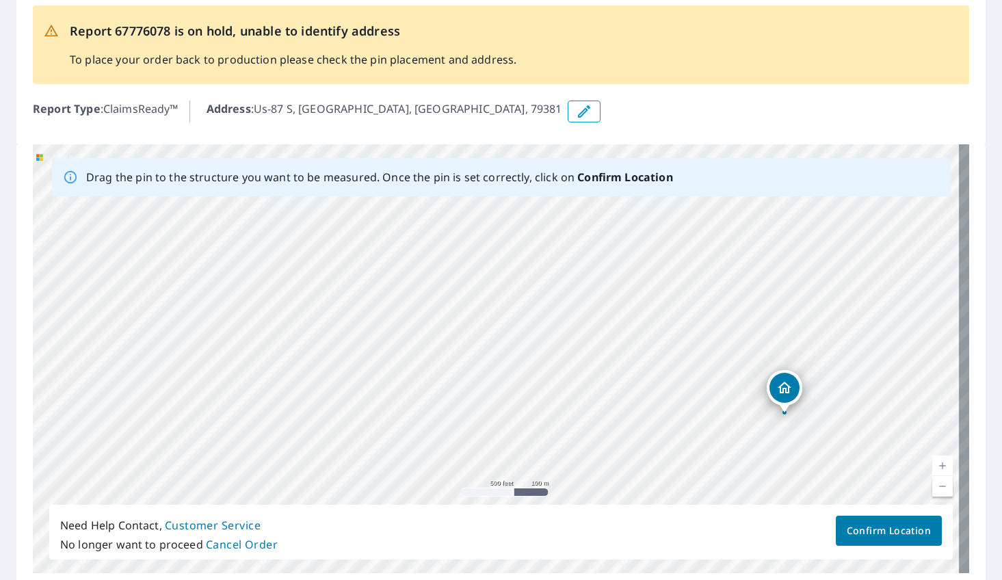
scroll to position [127, 0]
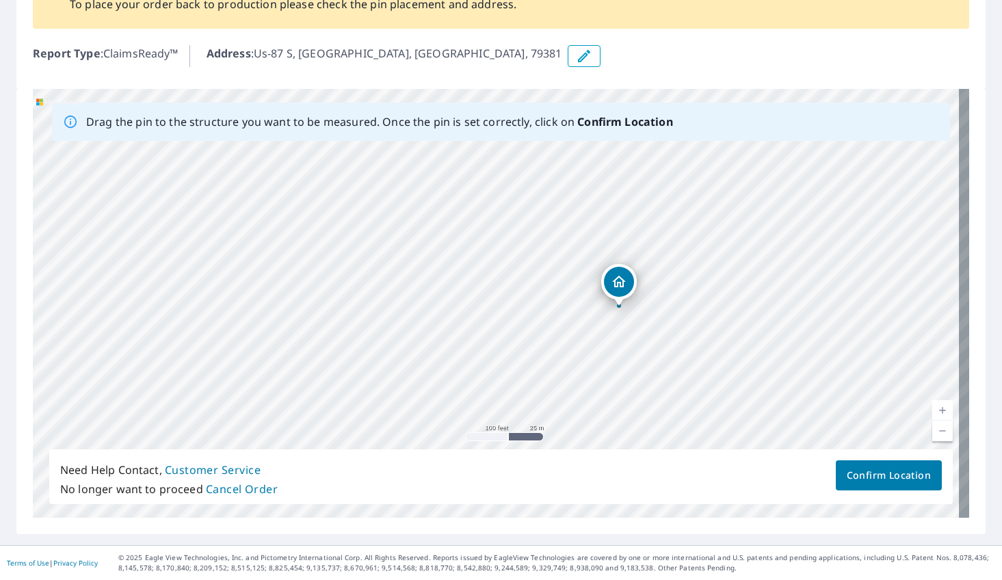
click at [627, 289] on div "Us-[STREET_ADDRESS][PERSON_NAME]" at bounding box center [501, 303] width 936 height 429
click at [746, 468] on span "Confirm Location" at bounding box center [889, 475] width 84 height 17
